Goal: Transaction & Acquisition: Purchase product/service

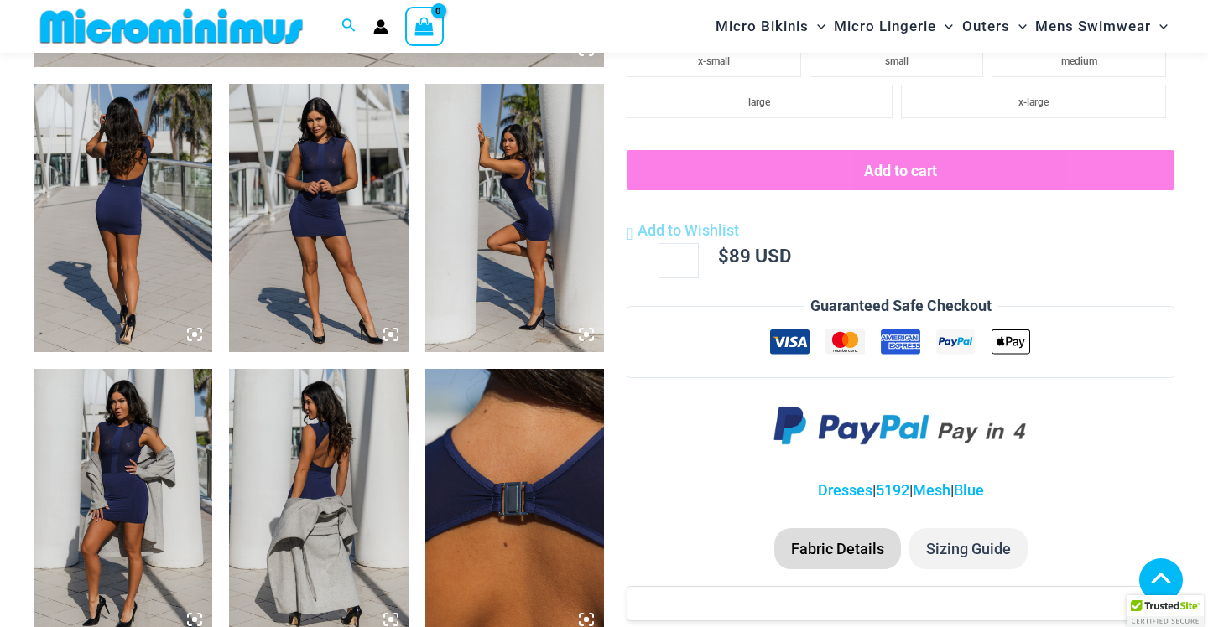
click at [149, 166] on img at bounding box center [123, 218] width 179 height 268
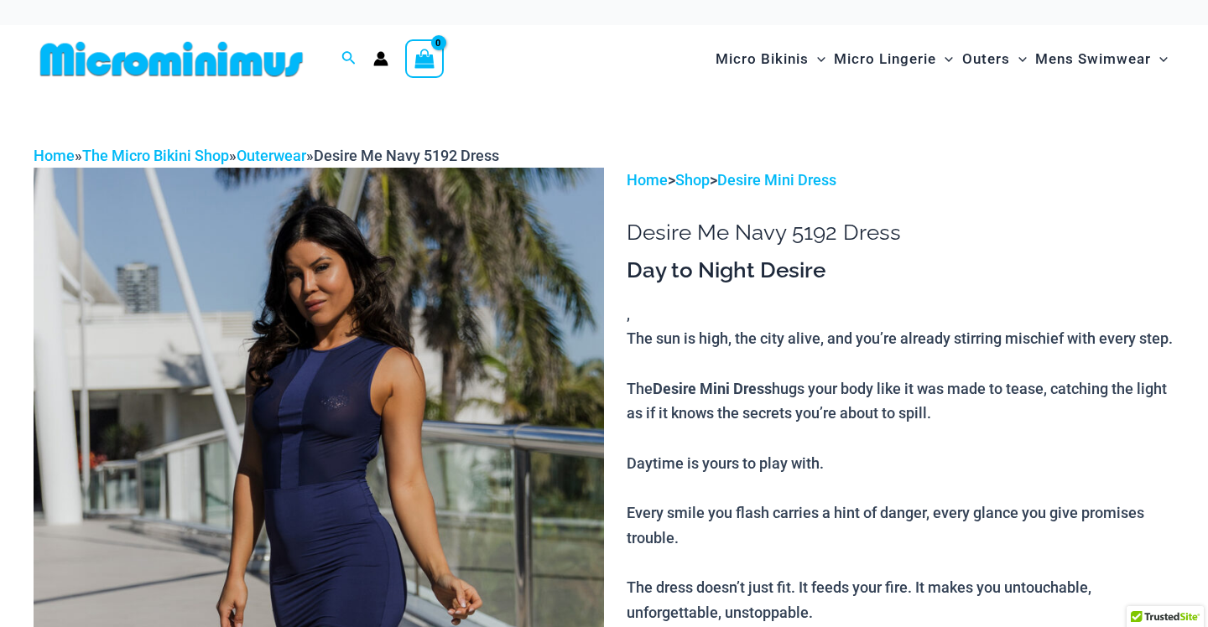
click at [344, 351] on img at bounding box center [319, 596] width 570 height 856
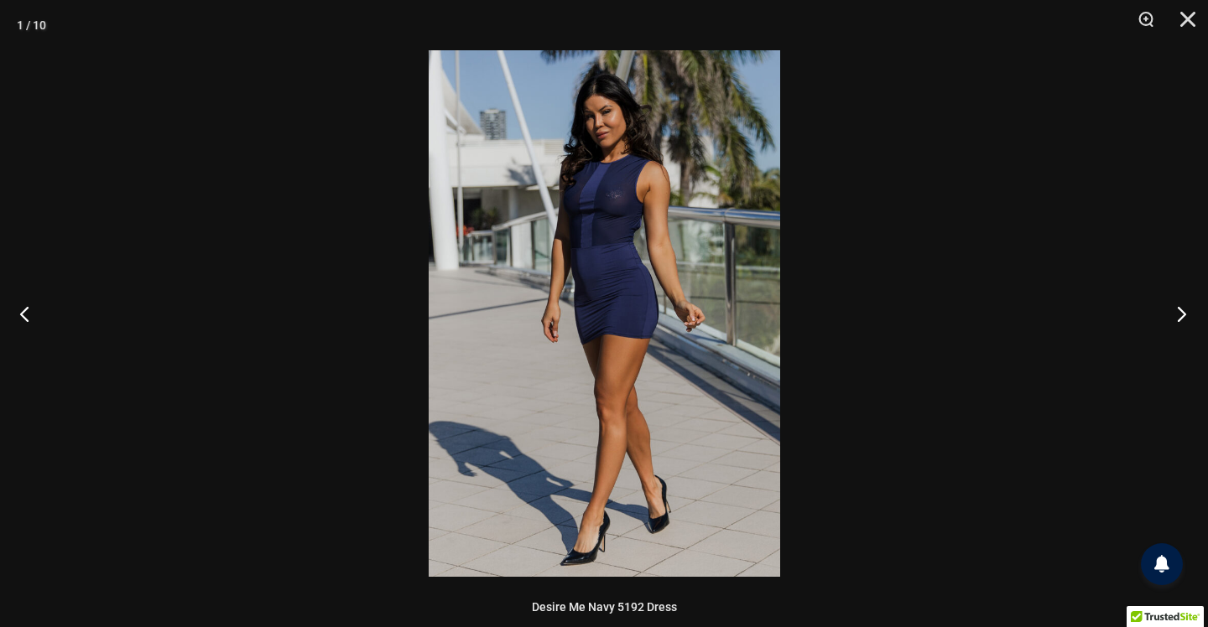
click at [1174, 317] on button "Next" at bounding box center [1176, 314] width 63 height 84
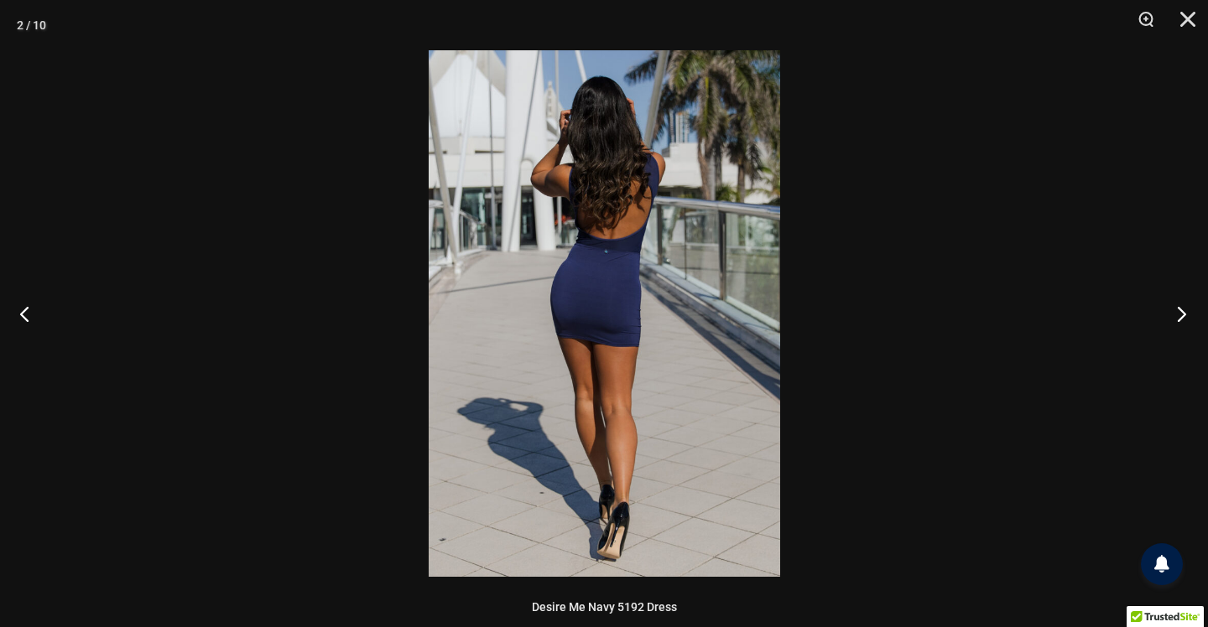
click at [1174, 317] on button "Next" at bounding box center [1176, 314] width 63 height 84
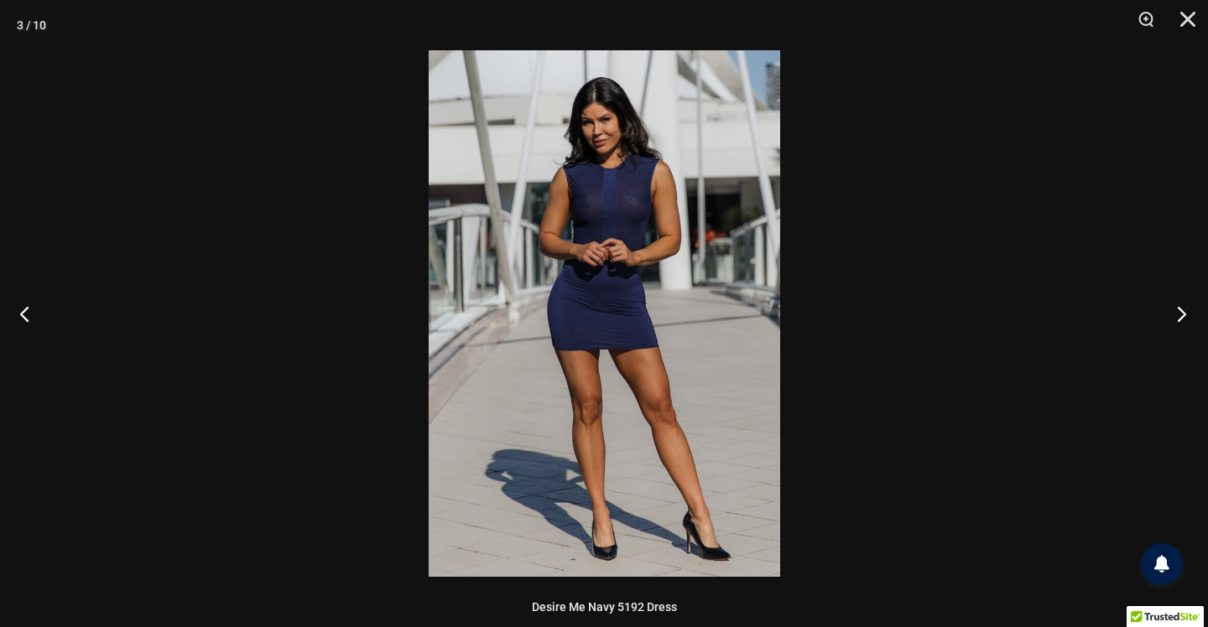
click at [1174, 317] on button "Next" at bounding box center [1176, 314] width 63 height 84
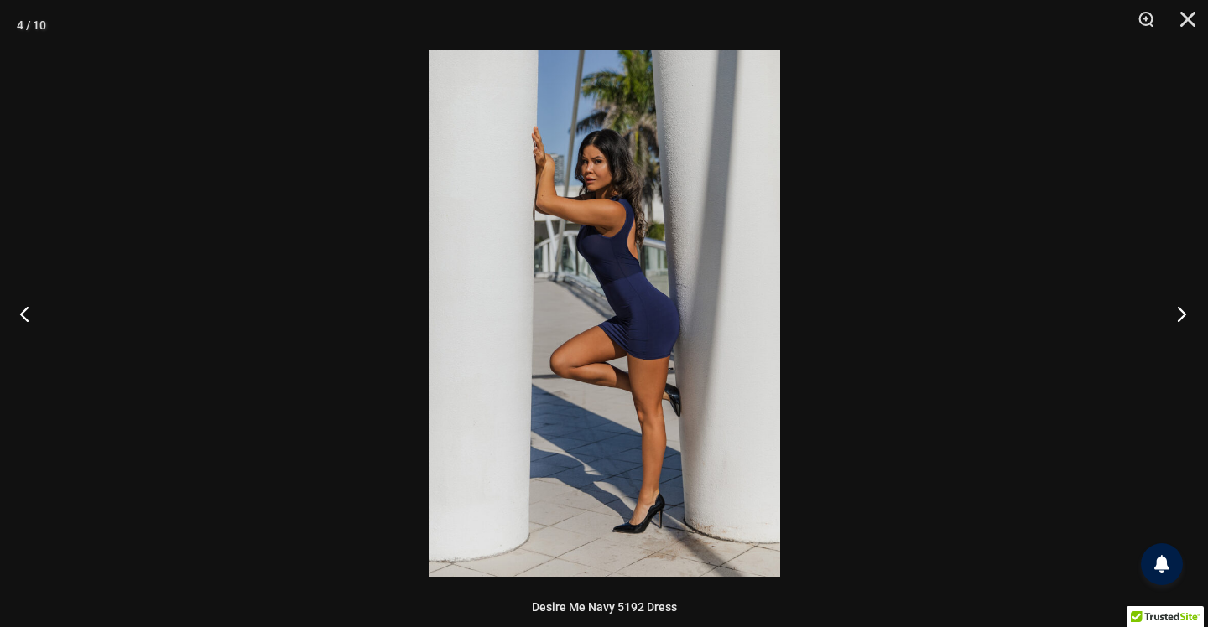
click at [1174, 317] on button "Next" at bounding box center [1176, 314] width 63 height 84
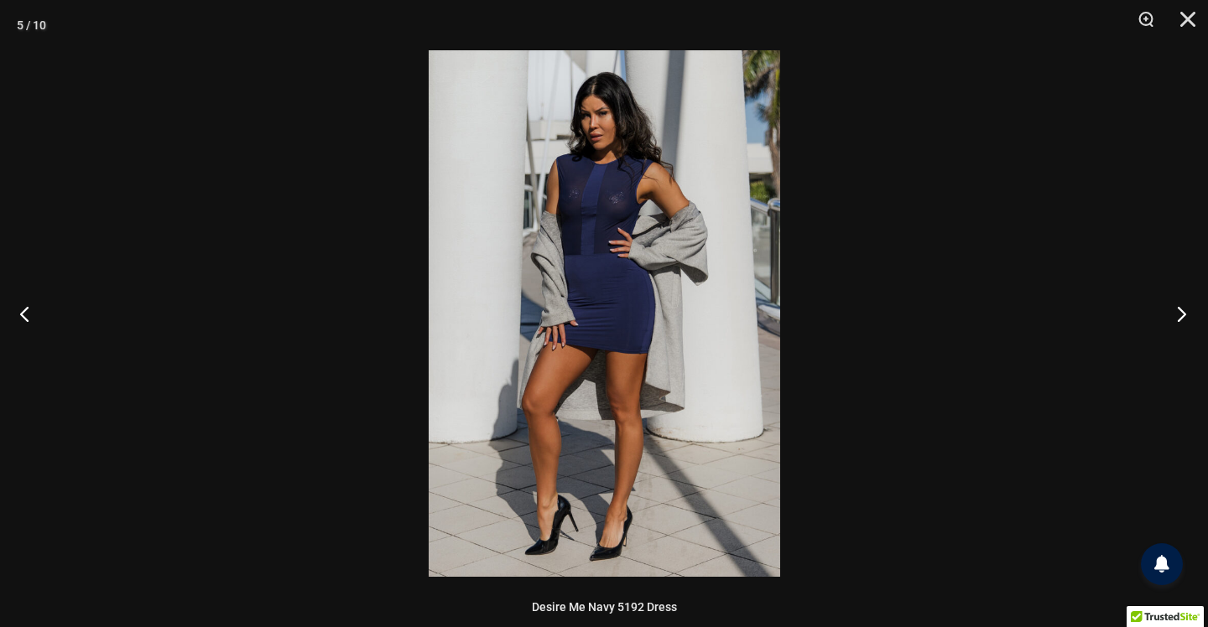
click at [1174, 317] on button "Next" at bounding box center [1176, 314] width 63 height 84
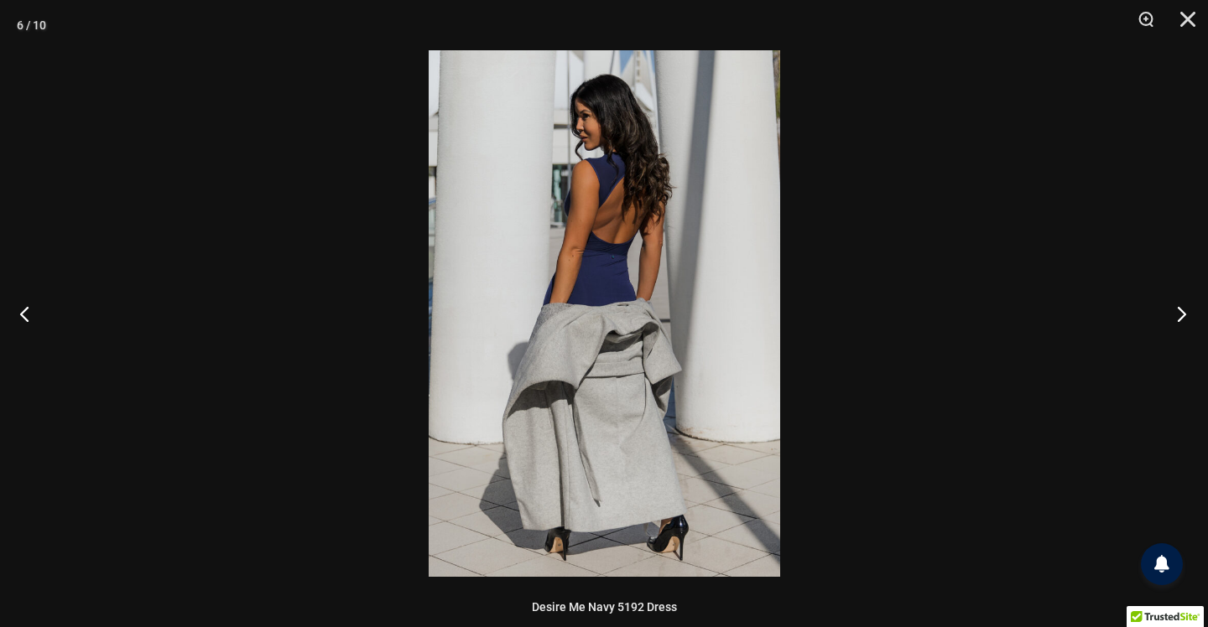
click at [1174, 317] on button "Next" at bounding box center [1176, 314] width 63 height 84
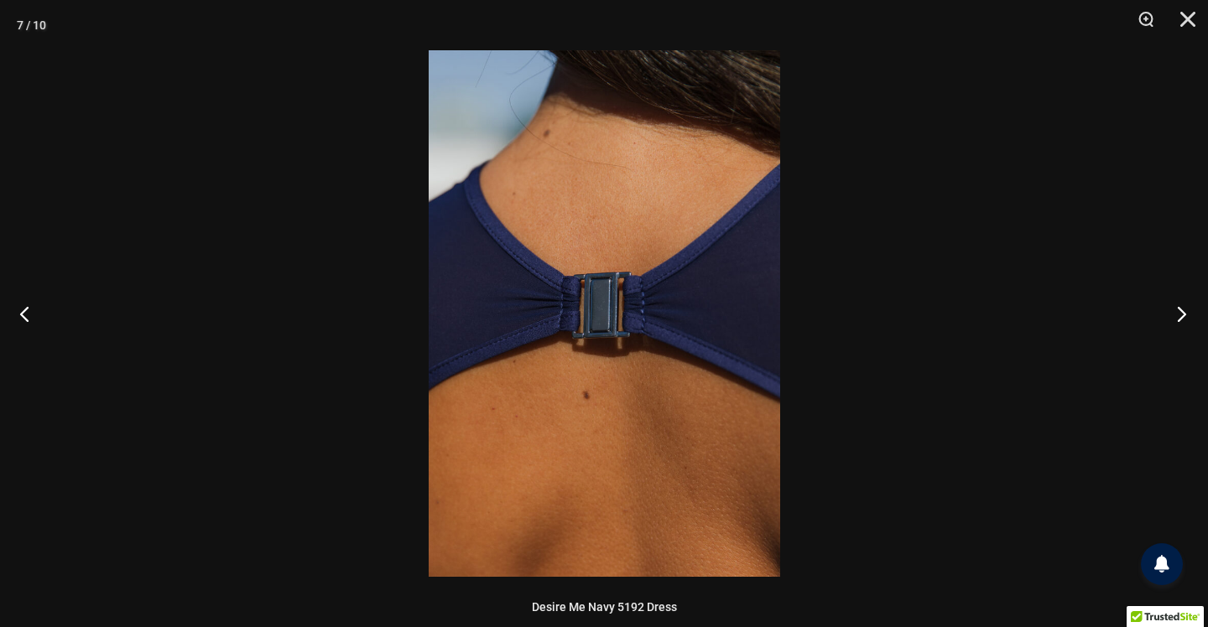
click at [1174, 317] on button "Next" at bounding box center [1176, 314] width 63 height 84
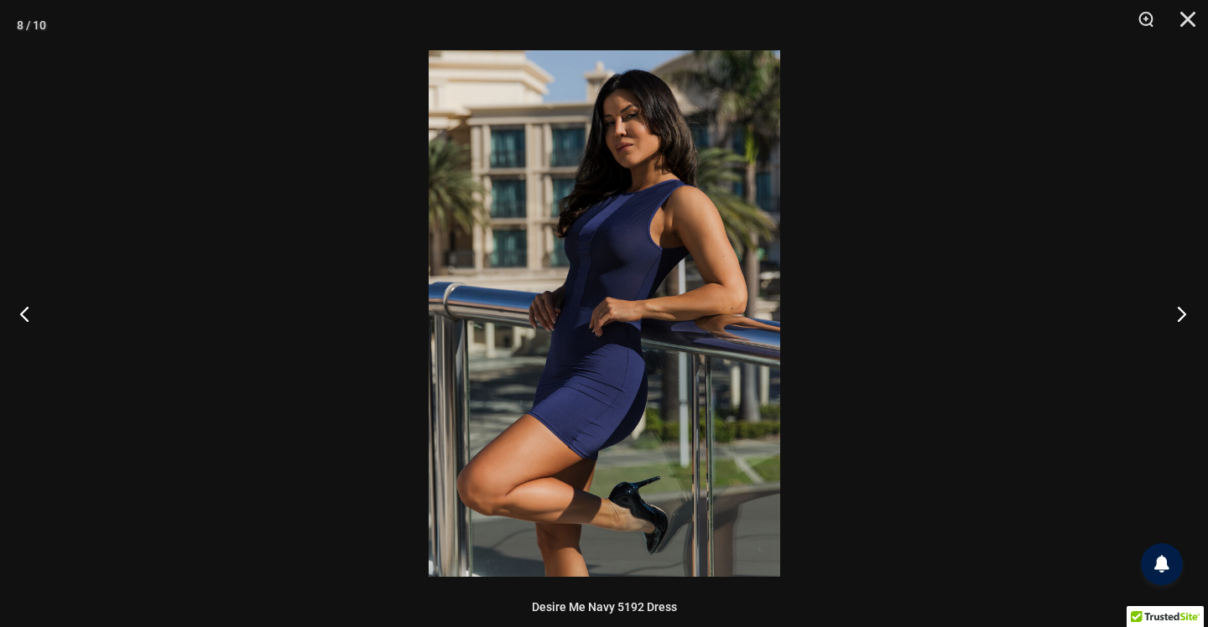
click at [1174, 317] on button "Next" at bounding box center [1176, 314] width 63 height 84
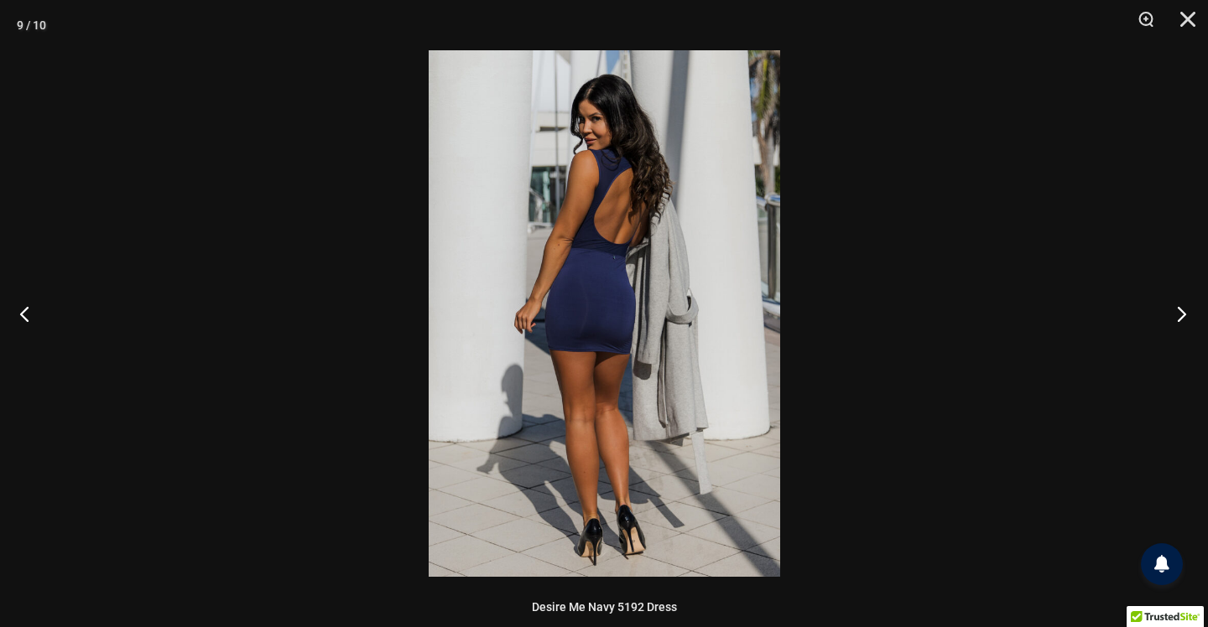
click at [1174, 317] on button "Next" at bounding box center [1176, 314] width 63 height 84
